Goal: Task Accomplishment & Management: Complete application form

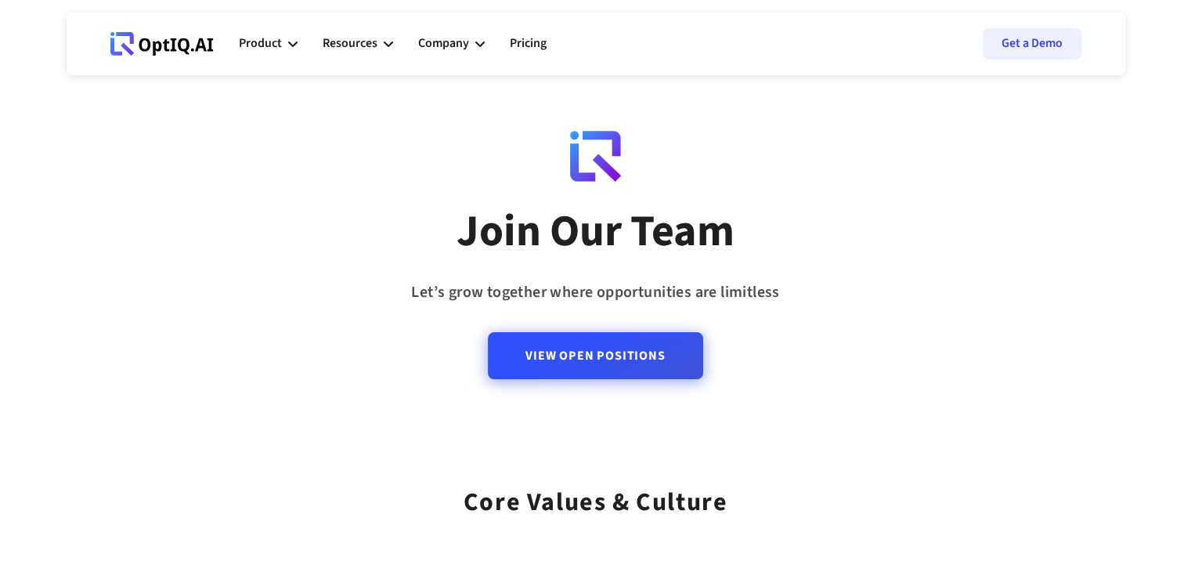
click at [634, 357] on link "View Open Positions" at bounding box center [595, 355] width 215 height 47
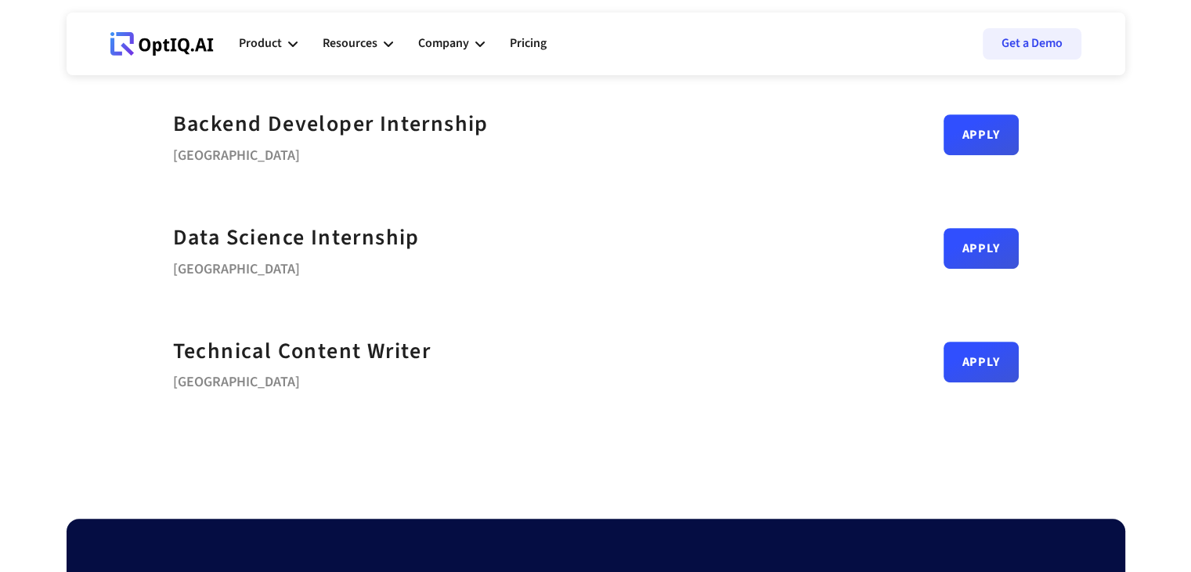
scroll to position [781, 0]
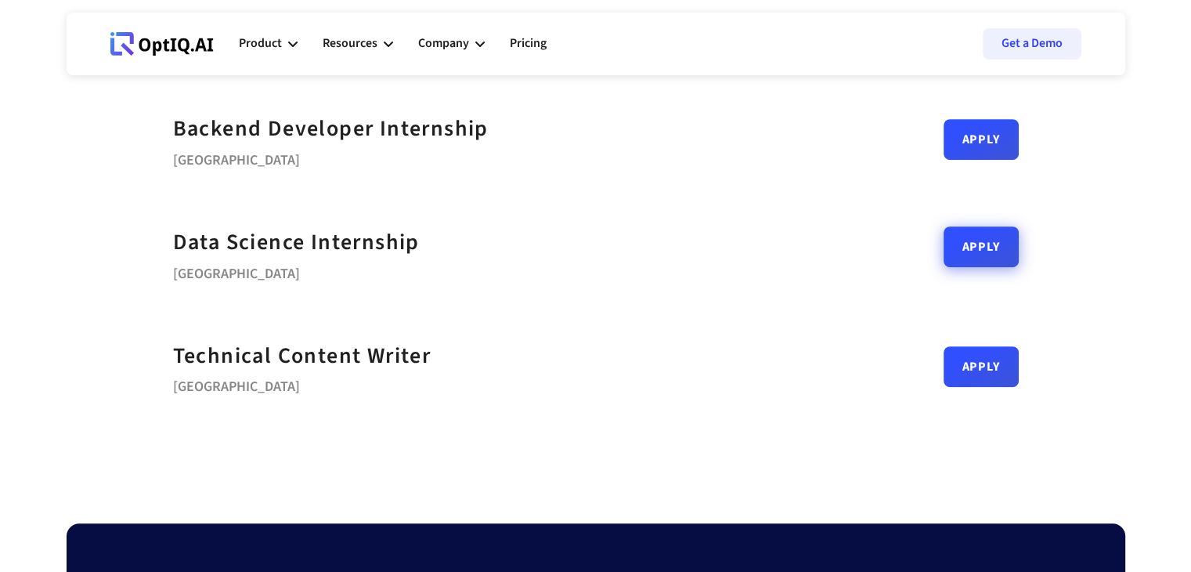
click at [987, 256] on link "Apply" at bounding box center [980, 246] width 75 height 41
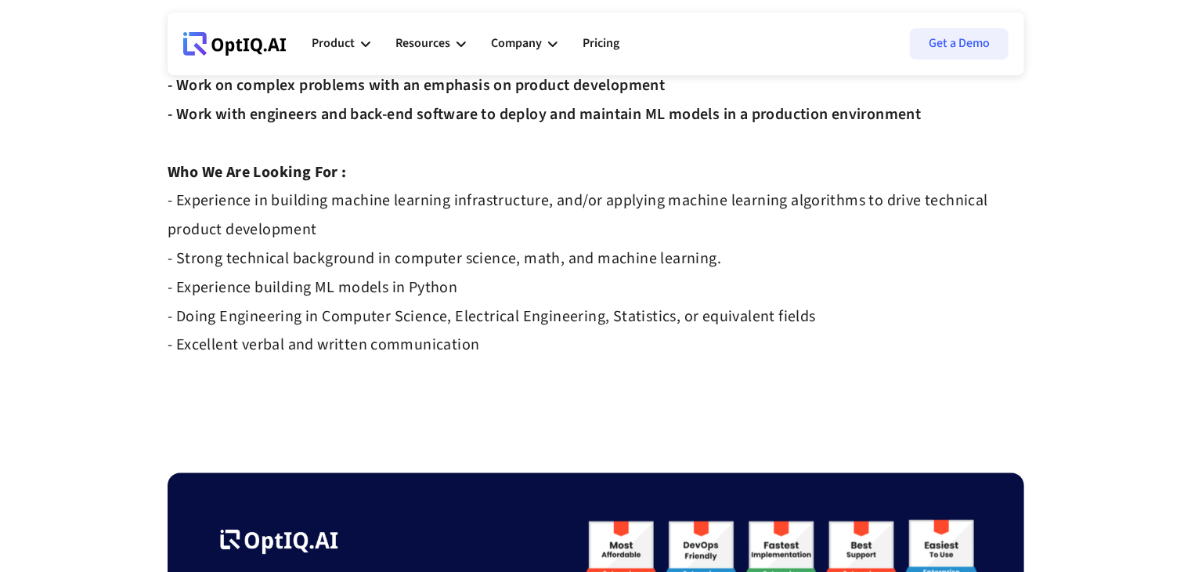
scroll to position [425, 0]
